Goal: Task Accomplishment & Management: Complete application form

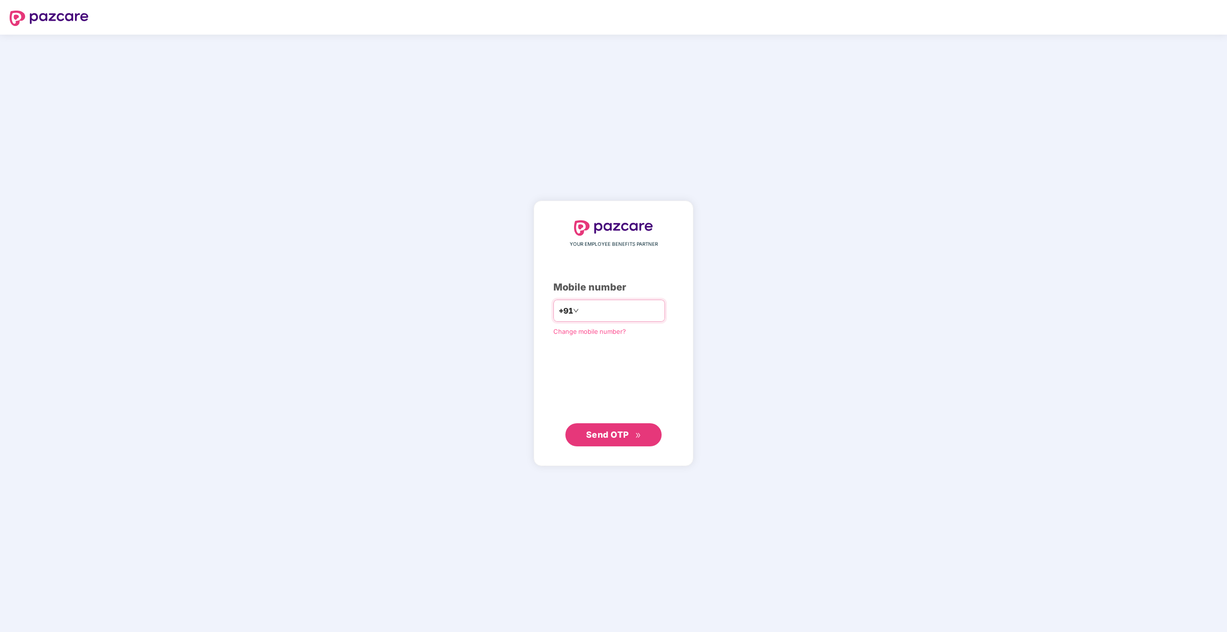
click at [599, 317] on input "number" at bounding box center [620, 310] width 79 height 15
type input "**********"
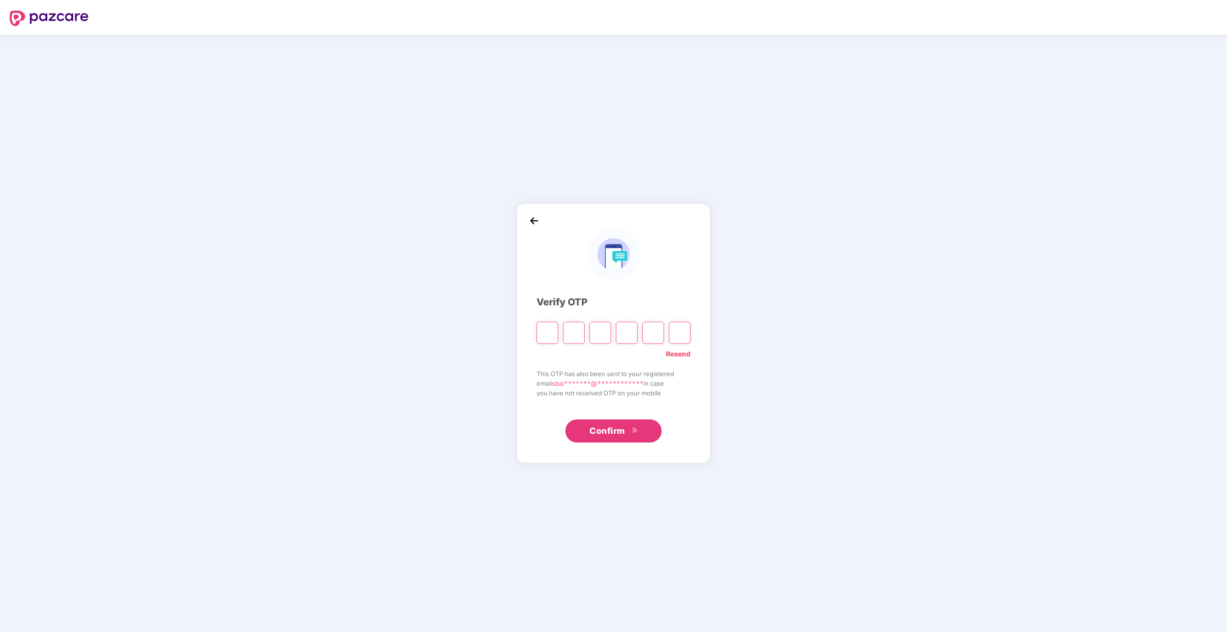
type input "*"
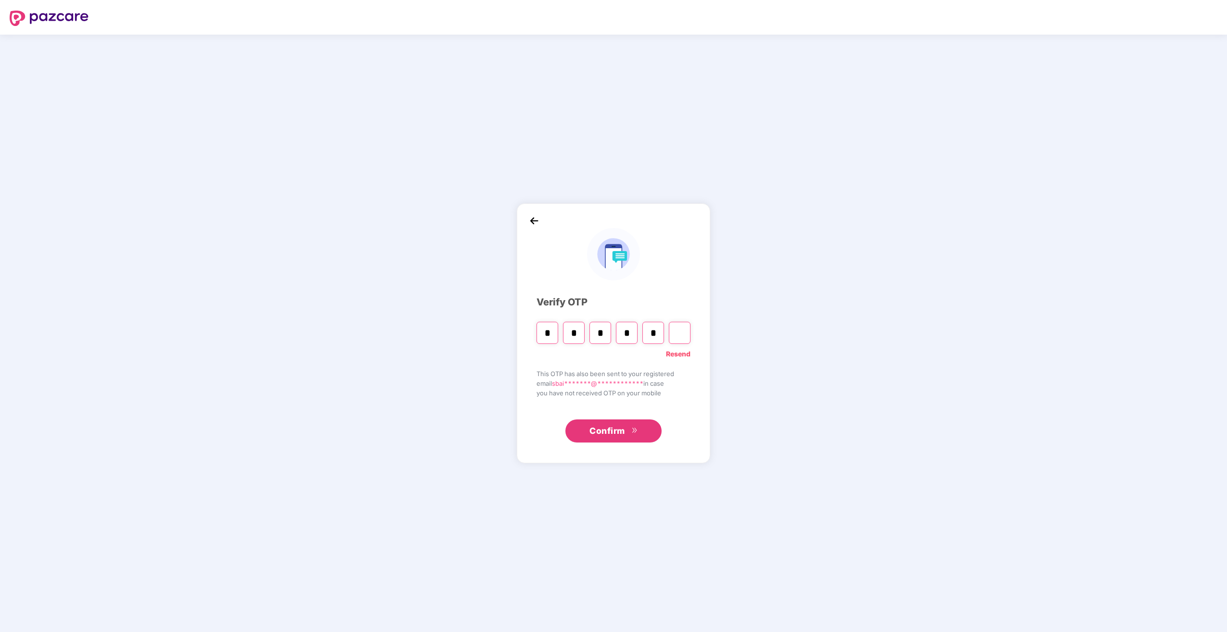
type input "*"
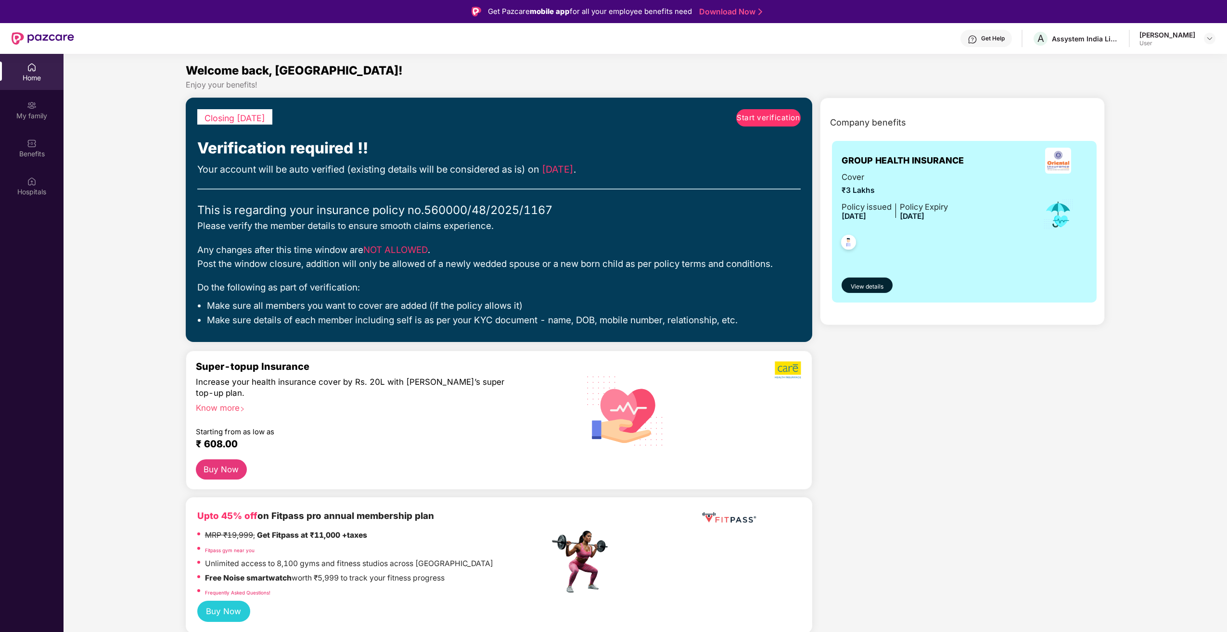
click at [770, 120] on span "Start verification" at bounding box center [768, 118] width 63 height 12
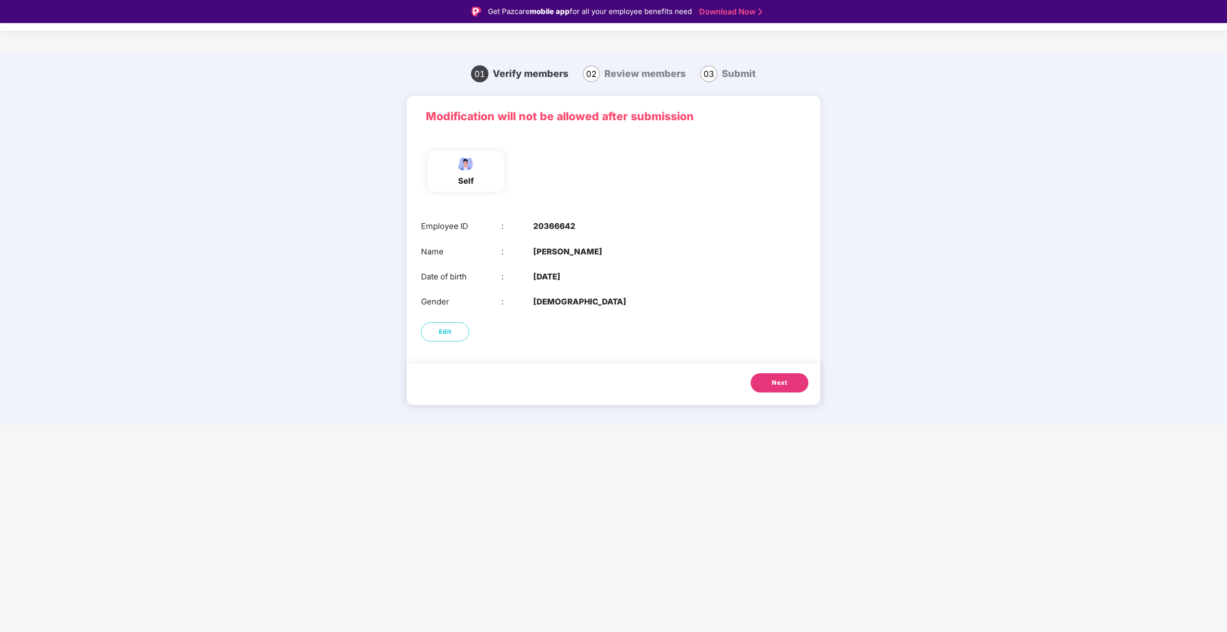
click at [781, 383] on span "Next" at bounding box center [779, 383] width 15 height 10
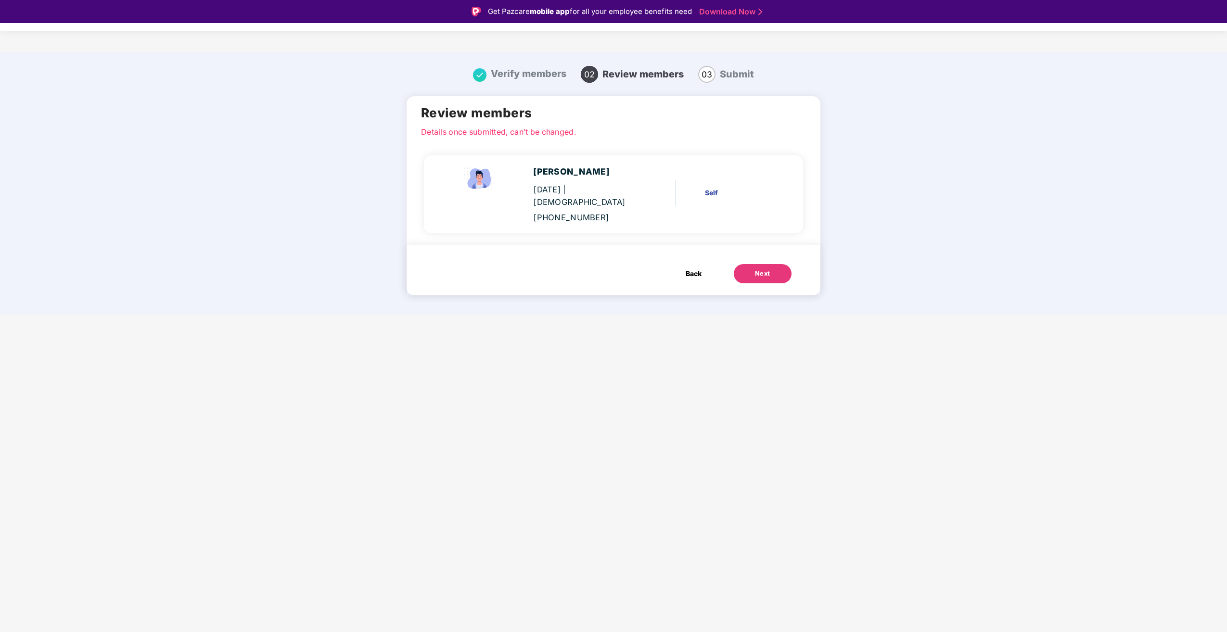
scroll to position [23, 0]
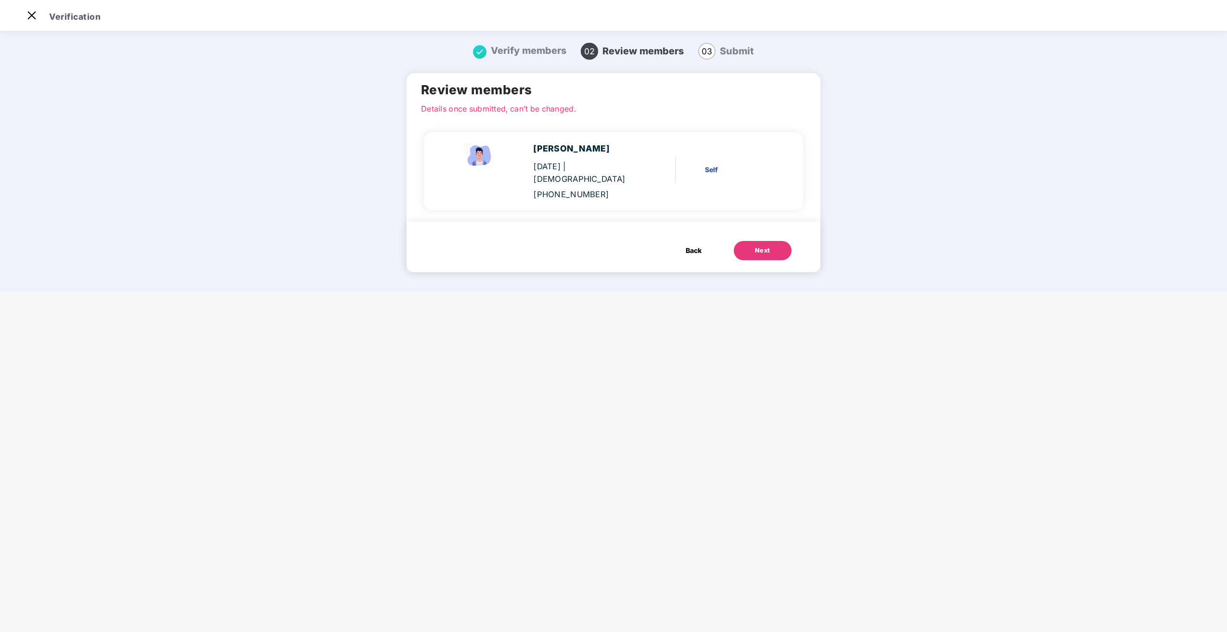
click at [757, 246] on div "Next" at bounding box center [762, 251] width 15 height 10
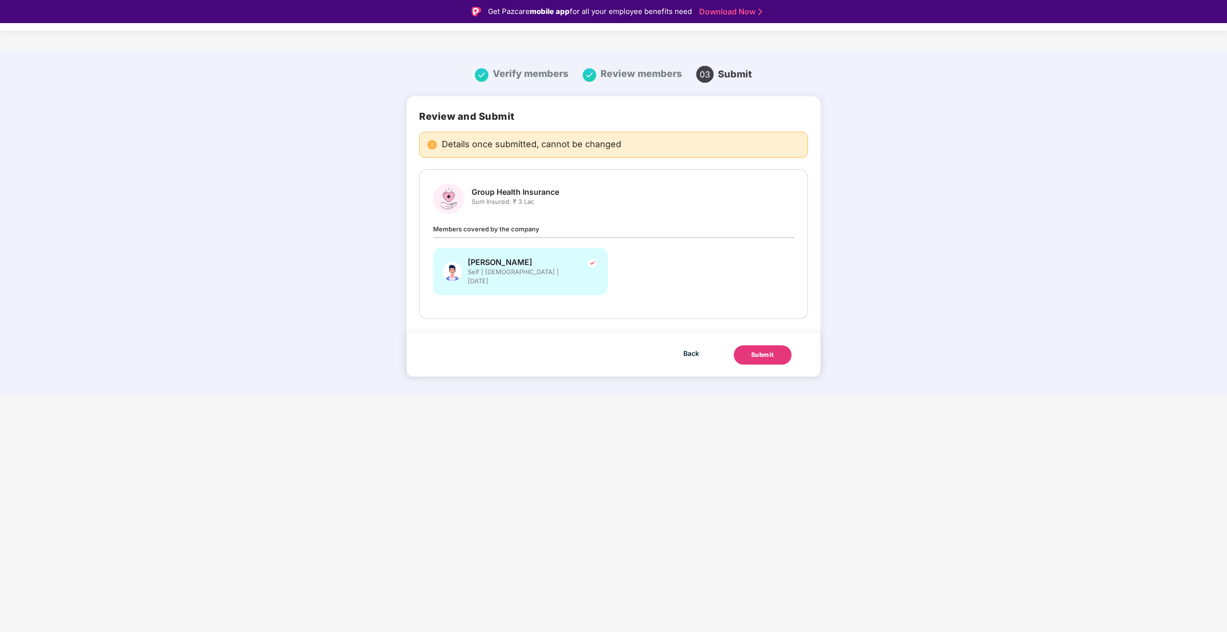
click at [762, 350] on div "Submit" at bounding box center [762, 355] width 23 height 10
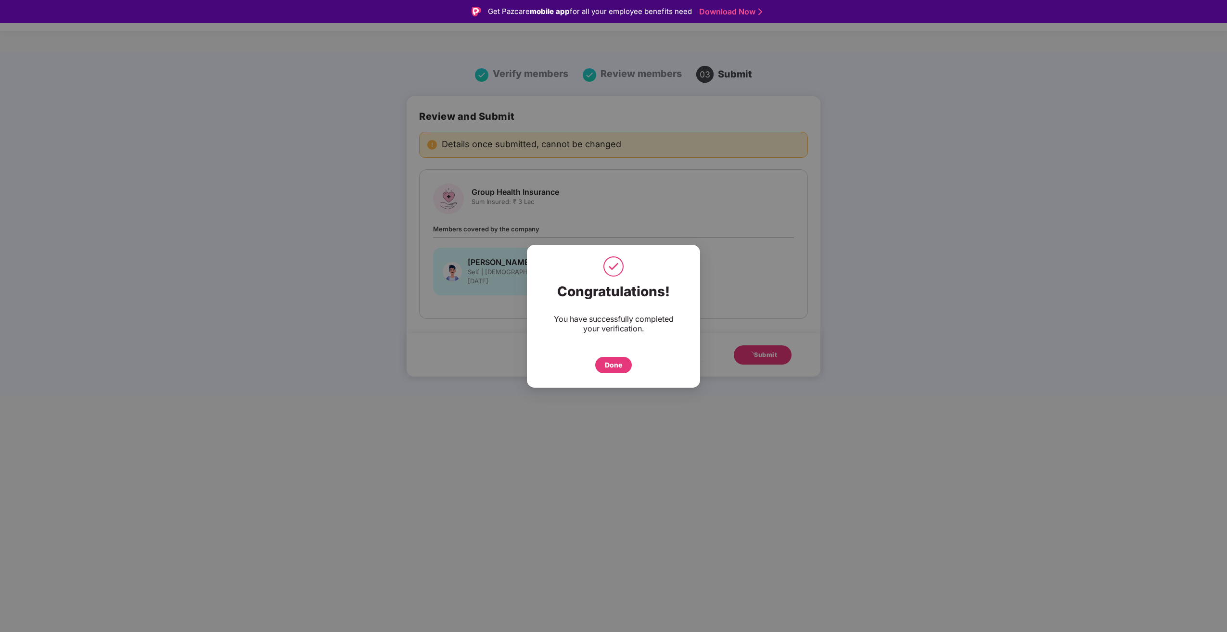
click at [612, 367] on div "Done" at bounding box center [613, 365] width 17 height 11
